Goal: Check status: Check status

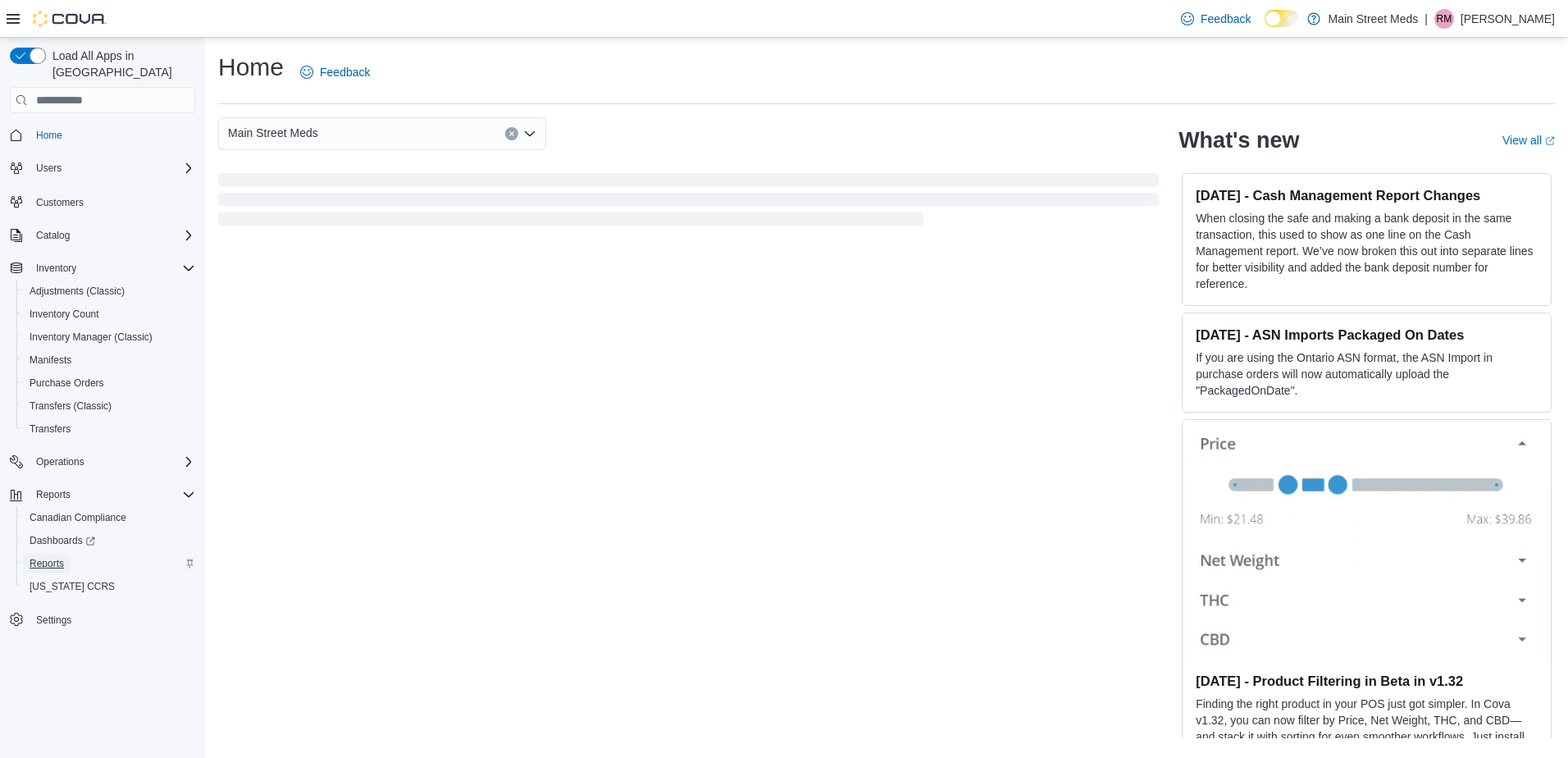
click at [58, 557] on span "Reports" at bounding box center [46, 563] width 34 height 13
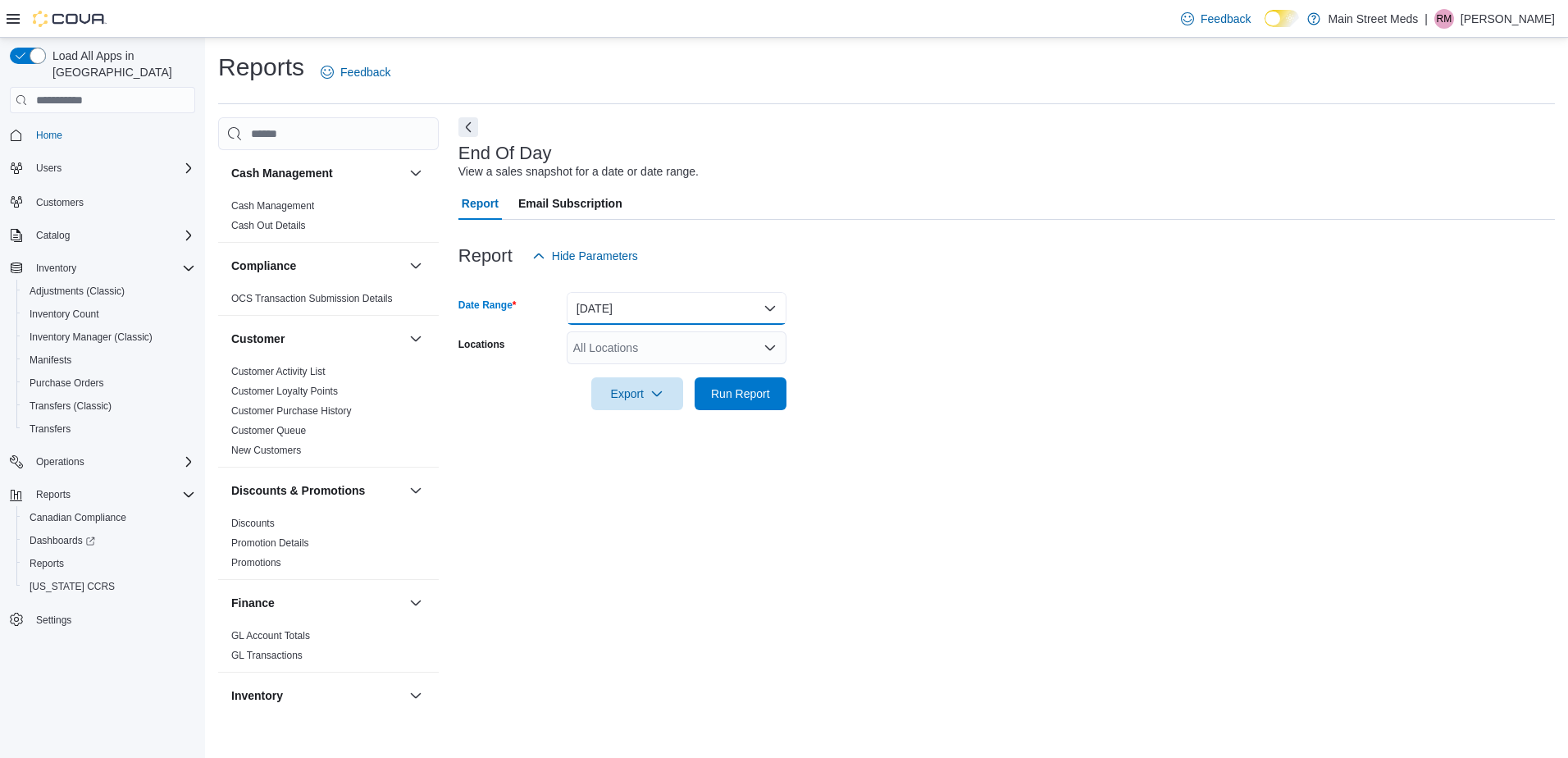
click at [635, 294] on button "Today" at bounding box center [677, 309] width 220 height 33
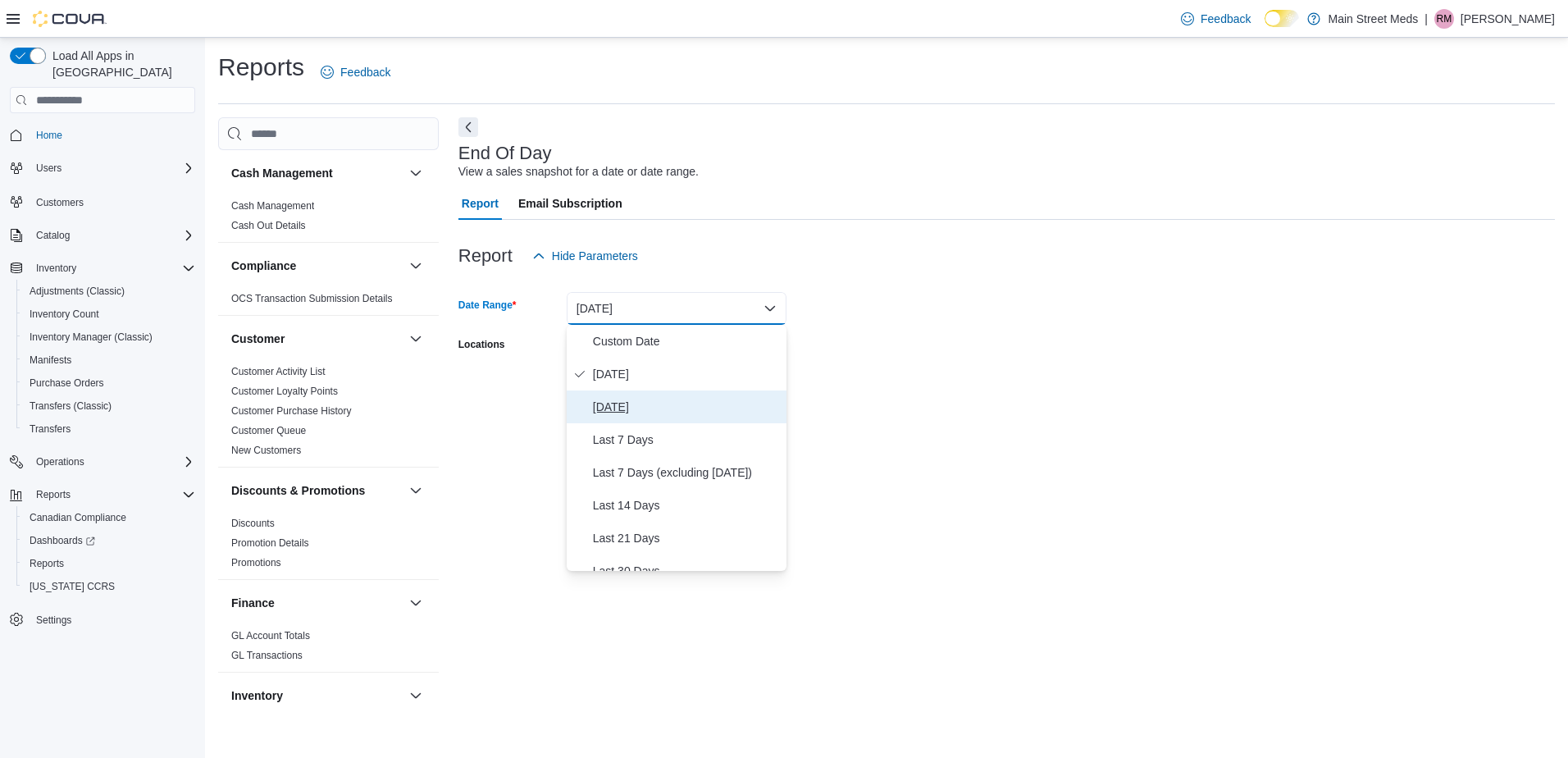
click at [644, 407] on span "Yesterday" at bounding box center [687, 407] width 187 height 20
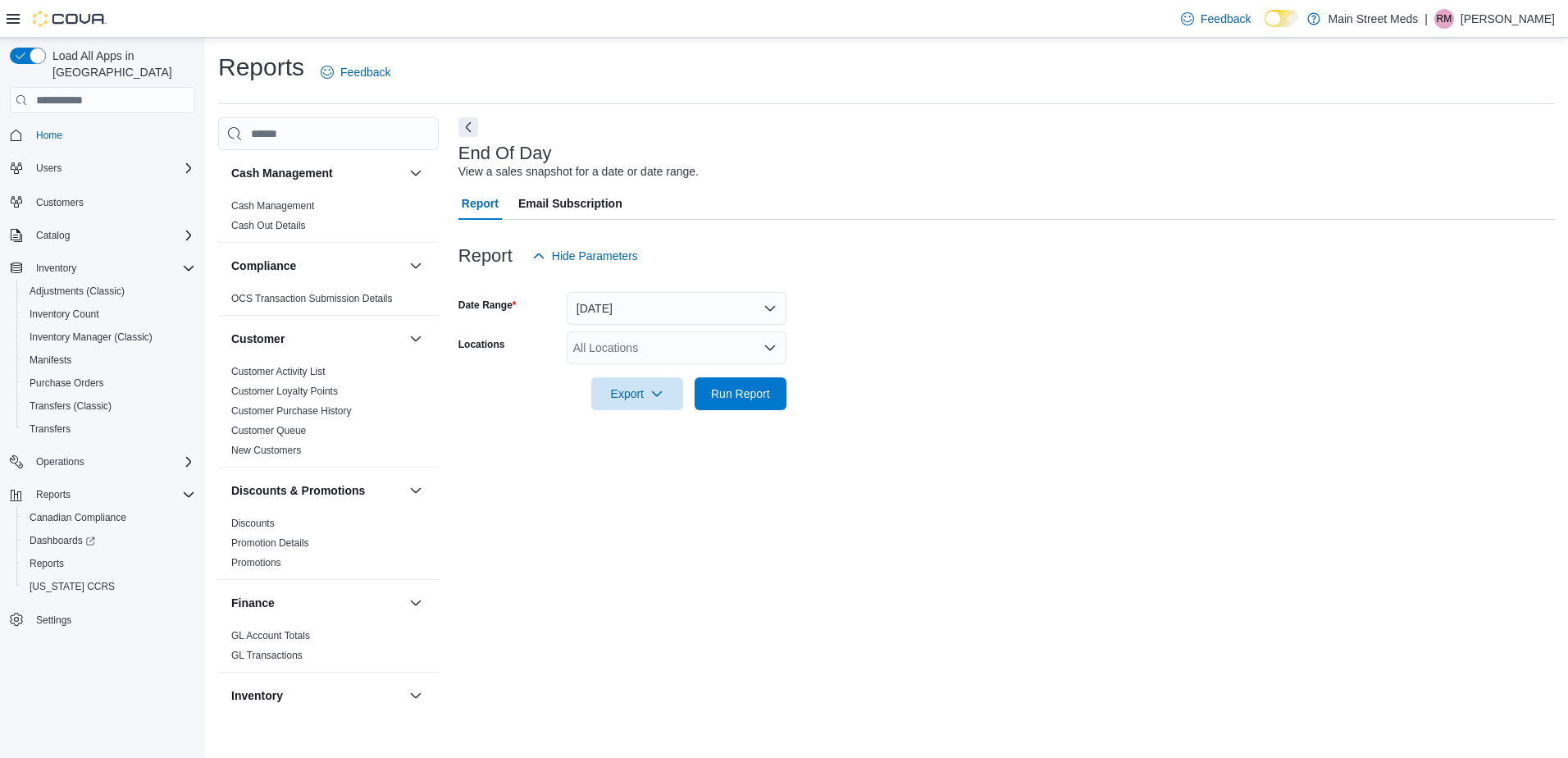
click at [657, 350] on div "All Locations" at bounding box center [677, 348] width 220 height 33
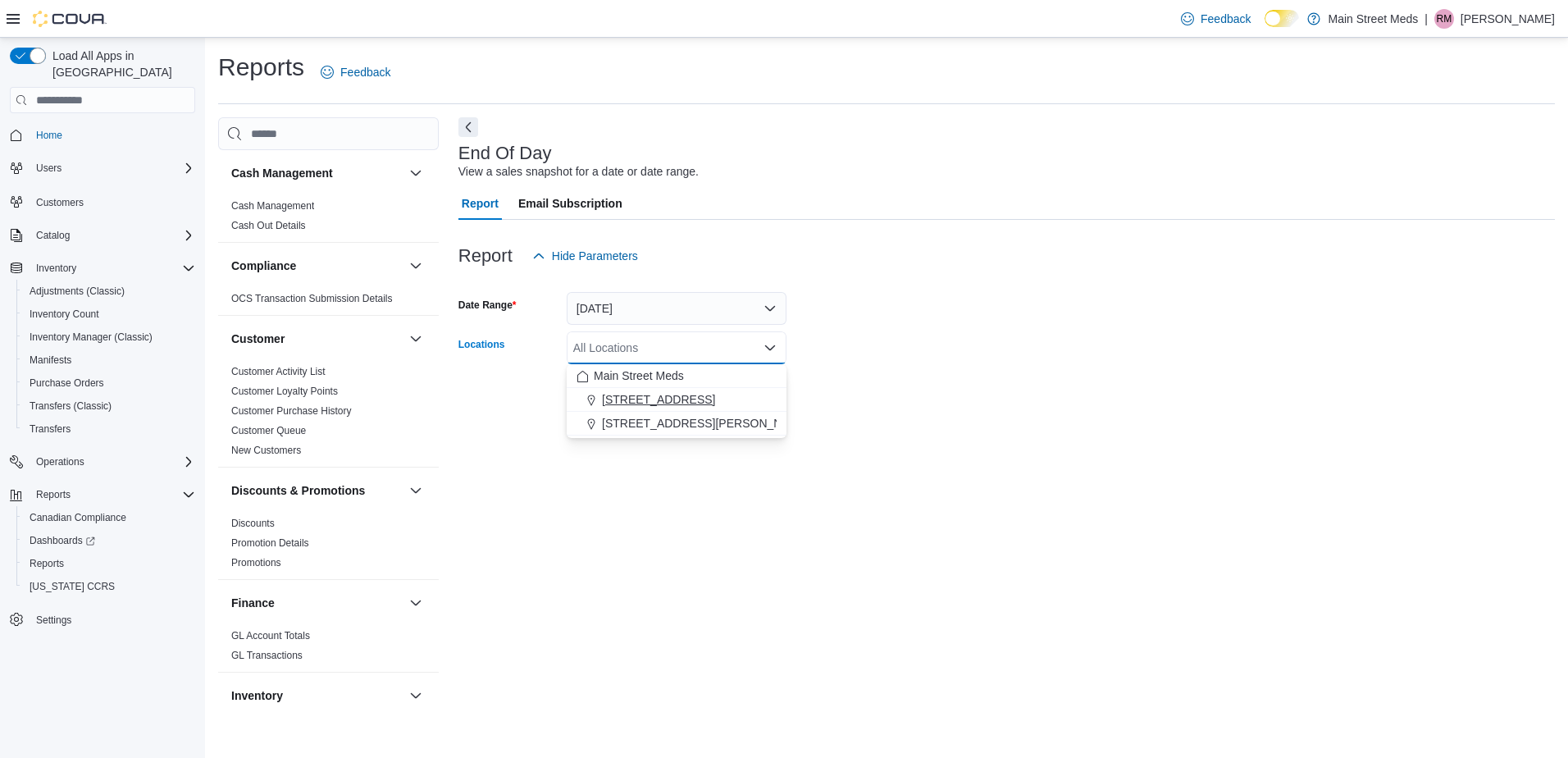
click at [663, 395] on span "310 West Main Street" at bounding box center [659, 400] width 114 height 17
drag, startPoint x: 663, startPoint y: 395, endPoint x: 1290, endPoint y: 441, distance: 628.7
click at [1290, 441] on body "Feedback Dark Mode Main Street Meds | RM Richard Mowery Load All Apps in New Hu…" at bounding box center [784, 379] width 1568 height 758
click at [1290, 441] on div "End Of Day View a sales snapshot for a date or date range. Report Email Subscri…" at bounding box center [1007, 418] width 1097 height 602
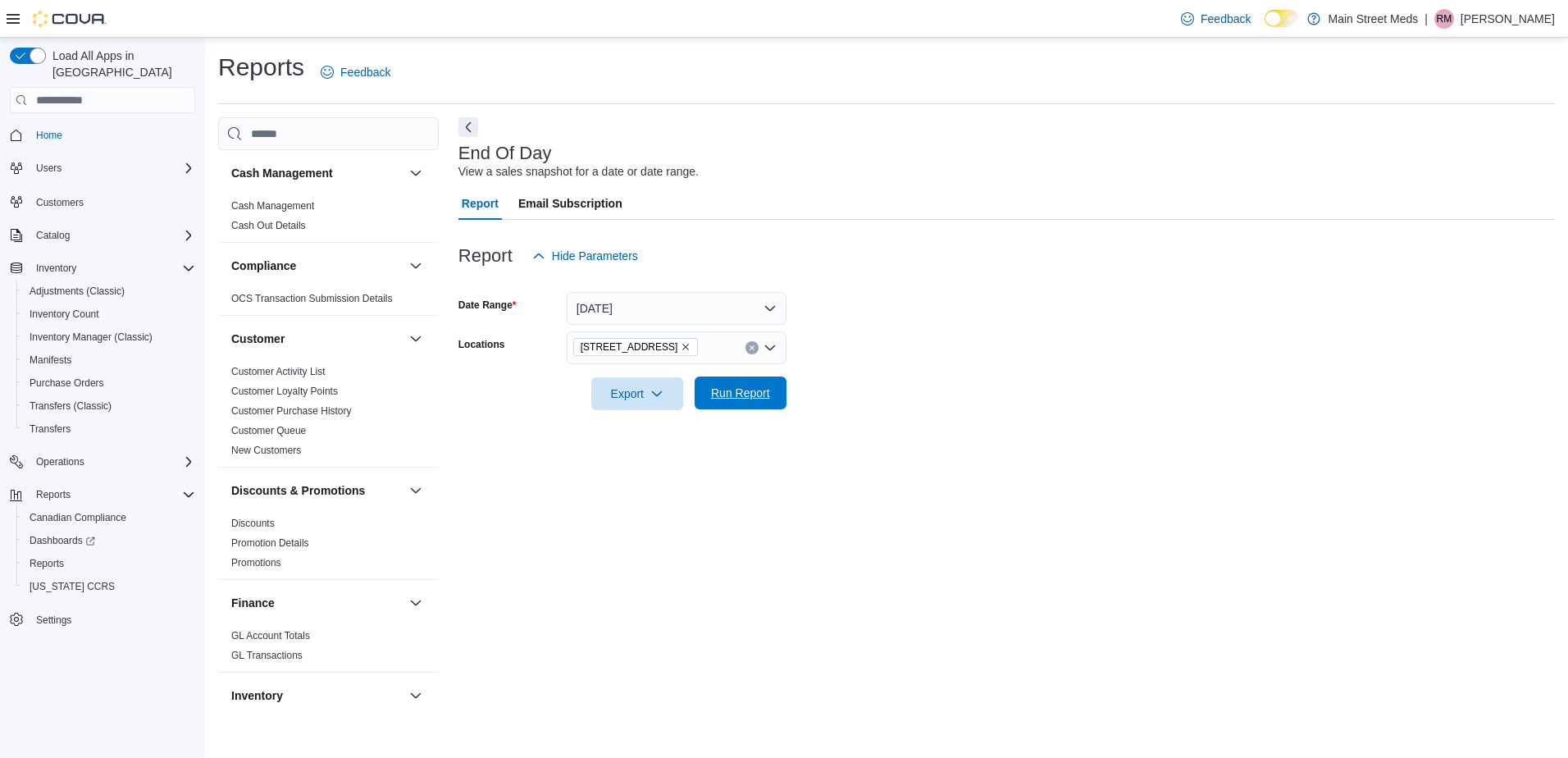
click at [706, 379] on span "Run Report" at bounding box center [740, 393] width 73 height 33
